Goal: Complete application form: Complete application form

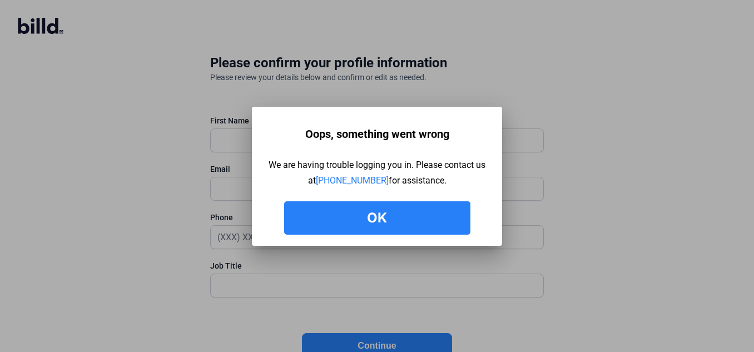
click at [387, 217] on button "Ok" at bounding box center [377, 217] width 186 height 33
drag, startPoint x: 0, startPoint y: 0, endPoint x: 635, endPoint y: 168, distance: 657.2
click at [409, 221] on button "Ok" at bounding box center [377, 217] width 186 height 33
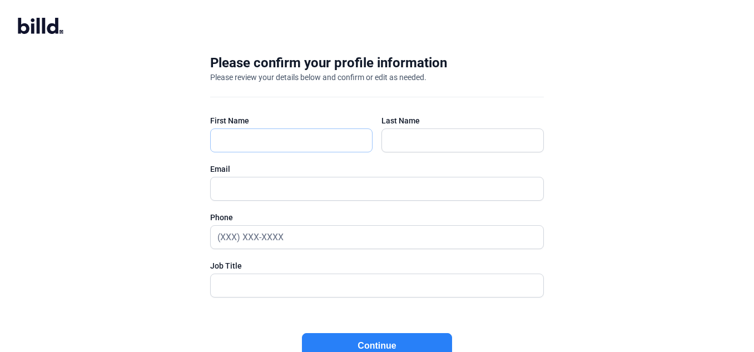
click at [288, 132] on input "text" at bounding box center [291, 140] width 161 height 23
click at [137, 87] on div "Please confirm your profile information Please review your details below and co…" at bounding box center [377, 217] width 754 height 362
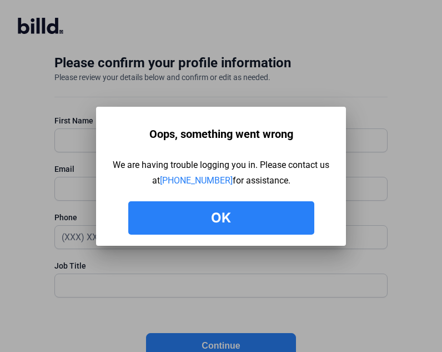
click at [282, 222] on button "Ok" at bounding box center [221, 217] width 186 height 33
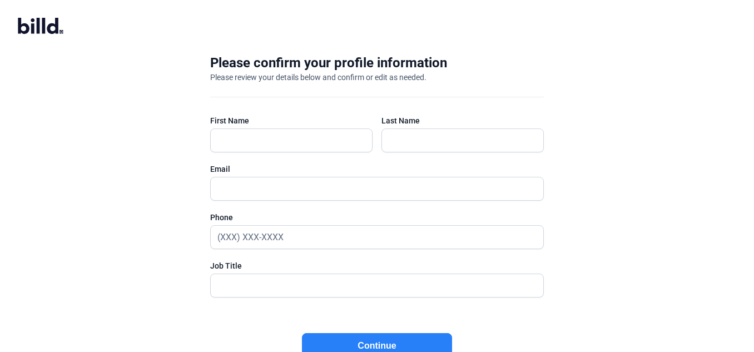
type input "[PERSON_NAME]"
click at [476, 148] on input "text" at bounding box center [462, 140] width 161 height 23
type input "Tester"
click at [328, 187] on input "text" at bounding box center [377, 188] width 332 height 23
type input "[PERSON_NAME][EMAIL_ADDRESS][DOMAIN_NAME]"
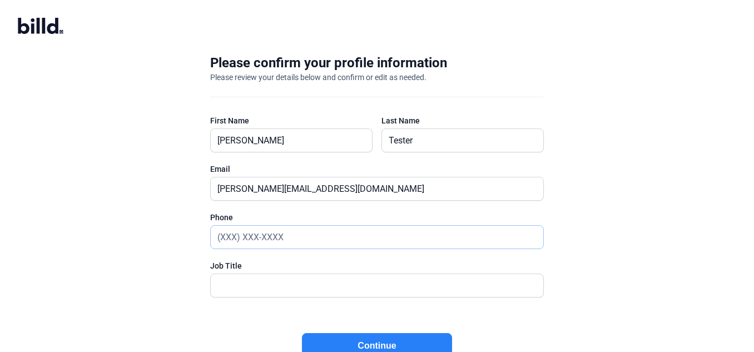
click at [309, 238] on input "text" at bounding box center [371, 237] width 320 height 23
type input "(088) 855-9553"
click at [274, 281] on input "text" at bounding box center [371, 285] width 320 height 23
type input "QA"
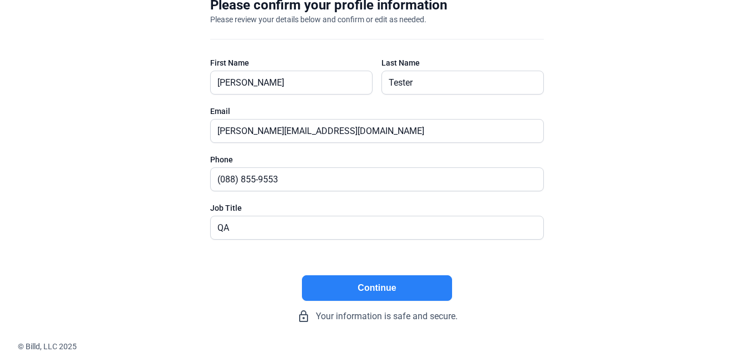
click at [364, 281] on button "Continue" at bounding box center [377, 288] width 150 height 26
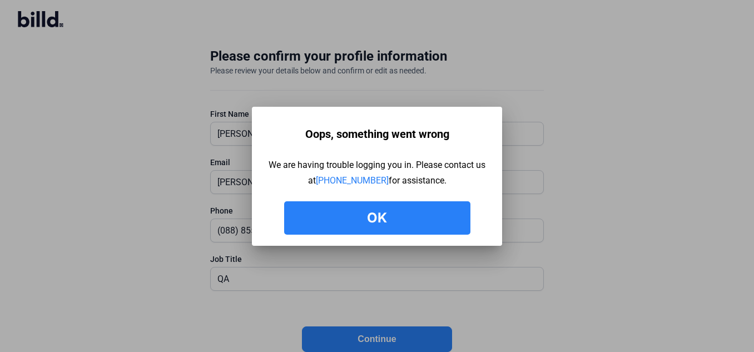
click at [388, 222] on button "Ok" at bounding box center [377, 217] width 186 height 33
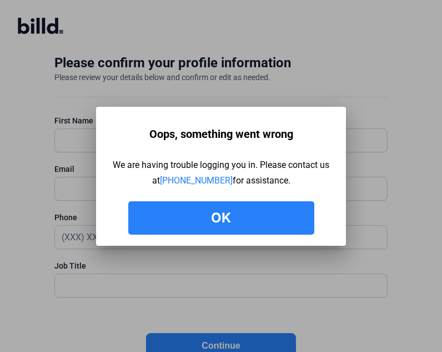
click at [272, 216] on button "Ok" at bounding box center [221, 217] width 186 height 33
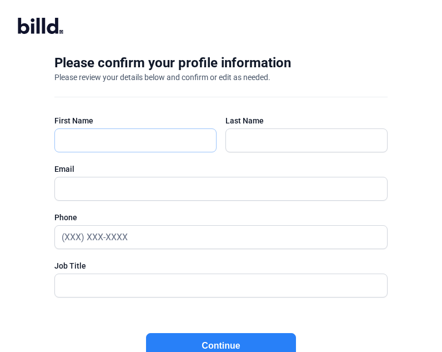
click at [150, 133] on input "text" at bounding box center [135, 140] width 161 height 23
type input "[PERSON_NAME]"
click at [291, 138] on input "text" at bounding box center [301, 140] width 150 height 23
type input "Tester"
click at [189, 177] on div at bounding box center [220, 189] width 333 height 24
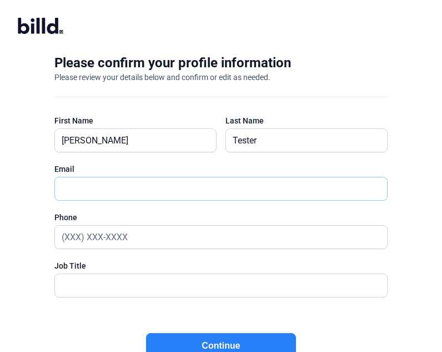
click at [187, 185] on input "text" at bounding box center [215, 188] width 320 height 23
type input "karthik.punna@billd.com"
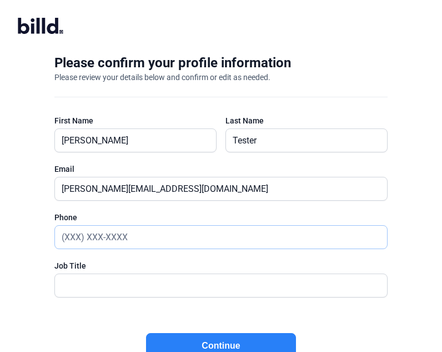
click at [164, 234] on input "text" at bounding box center [221, 237] width 332 height 23
type input "(088) 855-9553"
click at [153, 281] on input "text" at bounding box center [221, 285] width 332 height 23
type input "Admin Account"
click at [221, 338] on button "Continue" at bounding box center [221, 346] width 150 height 26
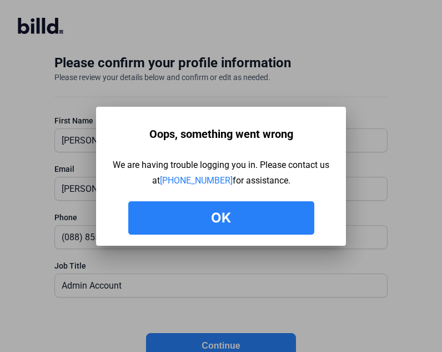
click at [221, 222] on button "Ok" at bounding box center [221, 217] width 186 height 33
